Goal: Task Accomplishment & Management: Manage account settings

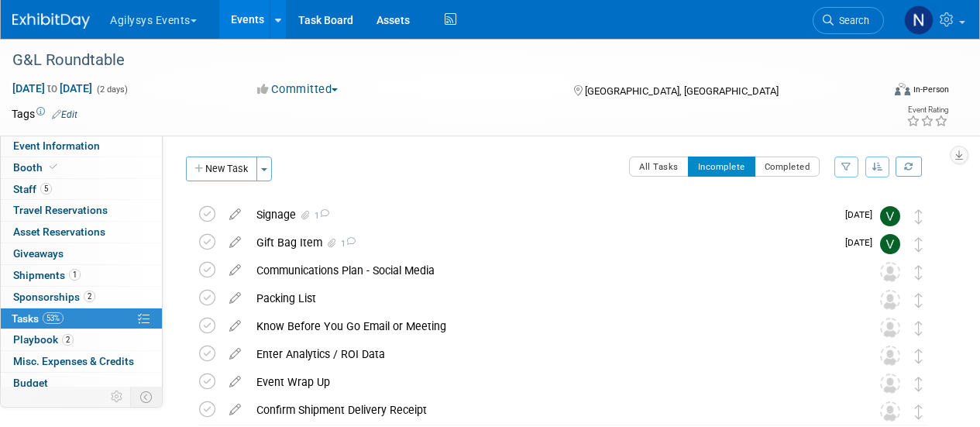
click at [836, 28] on link "Search" at bounding box center [847, 20] width 71 height 27
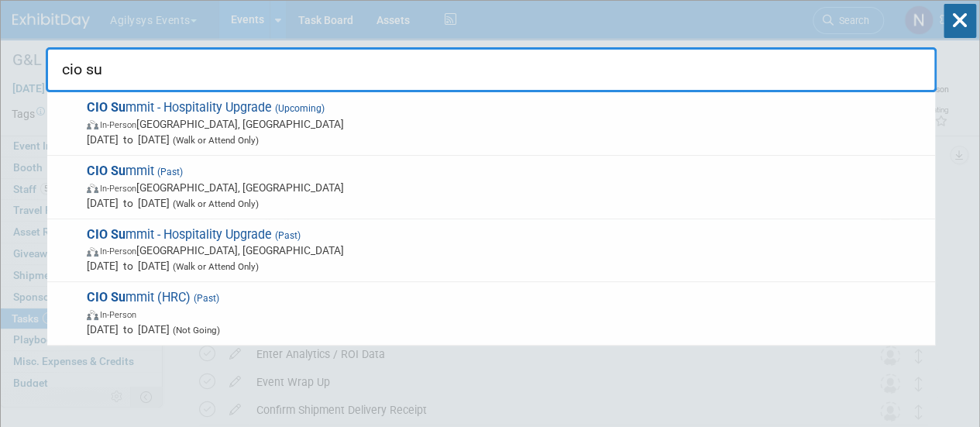
type input "cio sum"
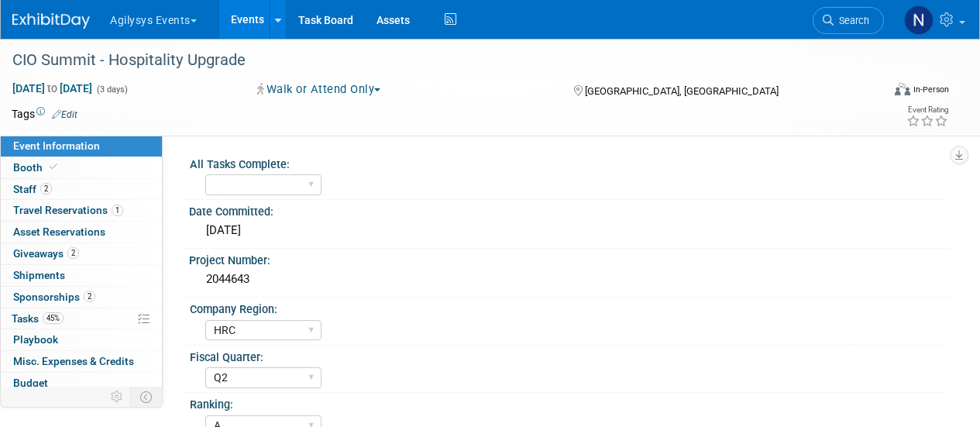
select select "HRC"
select select "Q2"
select select "A"
select select "Yes"
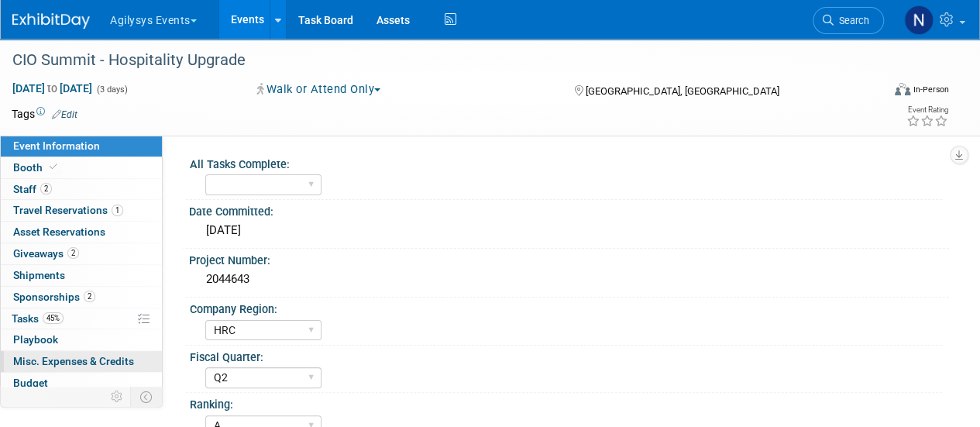
scroll to position [68, 0]
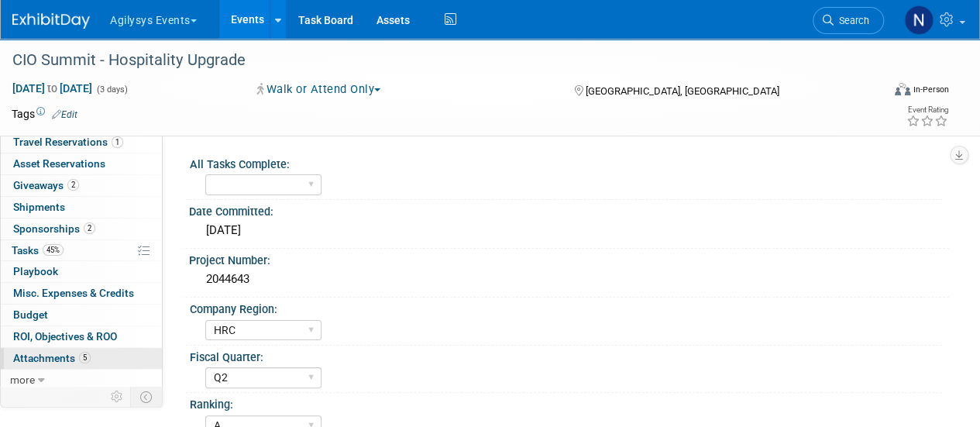
click at [71, 352] on span "Attachments 5" at bounding box center [51, 358] width 77 height 12
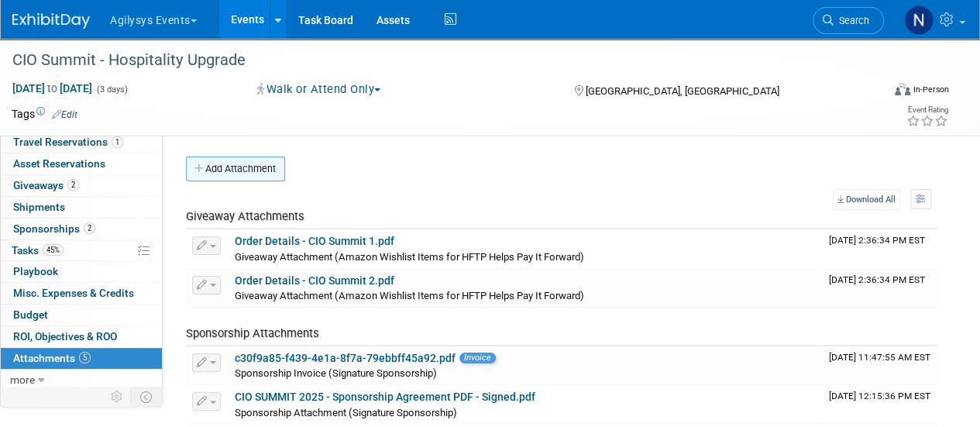
click at [235, 180] on button "Add Attachment" at bounding box center [235, 168] width 99 height 25
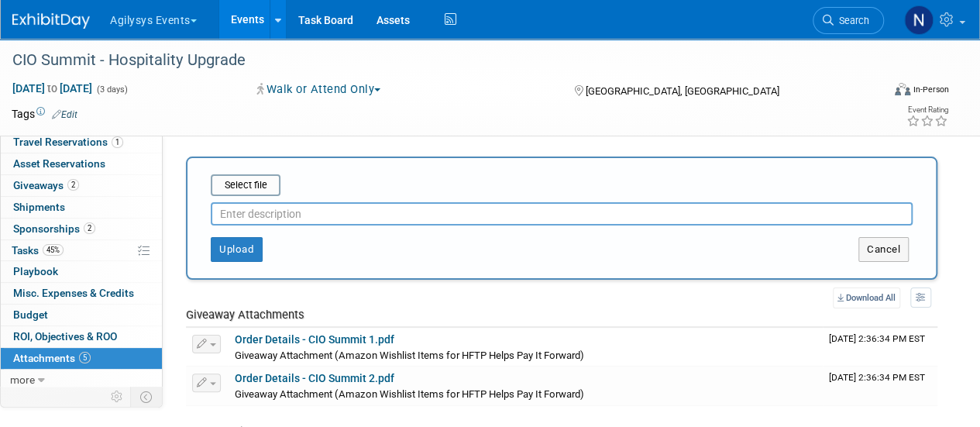
click at [291, 215] on input "text" at bounding box center [562, 213] width 702 height 23
type input "Pre-Show Attendee List"
click at [263, 180] on input "file" at bounding box center [186, 185] width 184 height 19
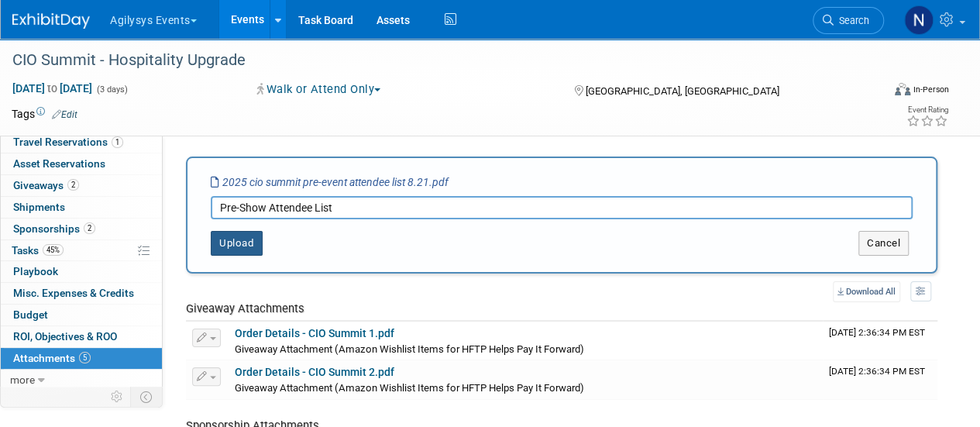
click at [249, 242] on button "Upload" at bounding box center [237, 243] width 52 height 25
